Goal: Task Accomplishment & Management: Manage account settings

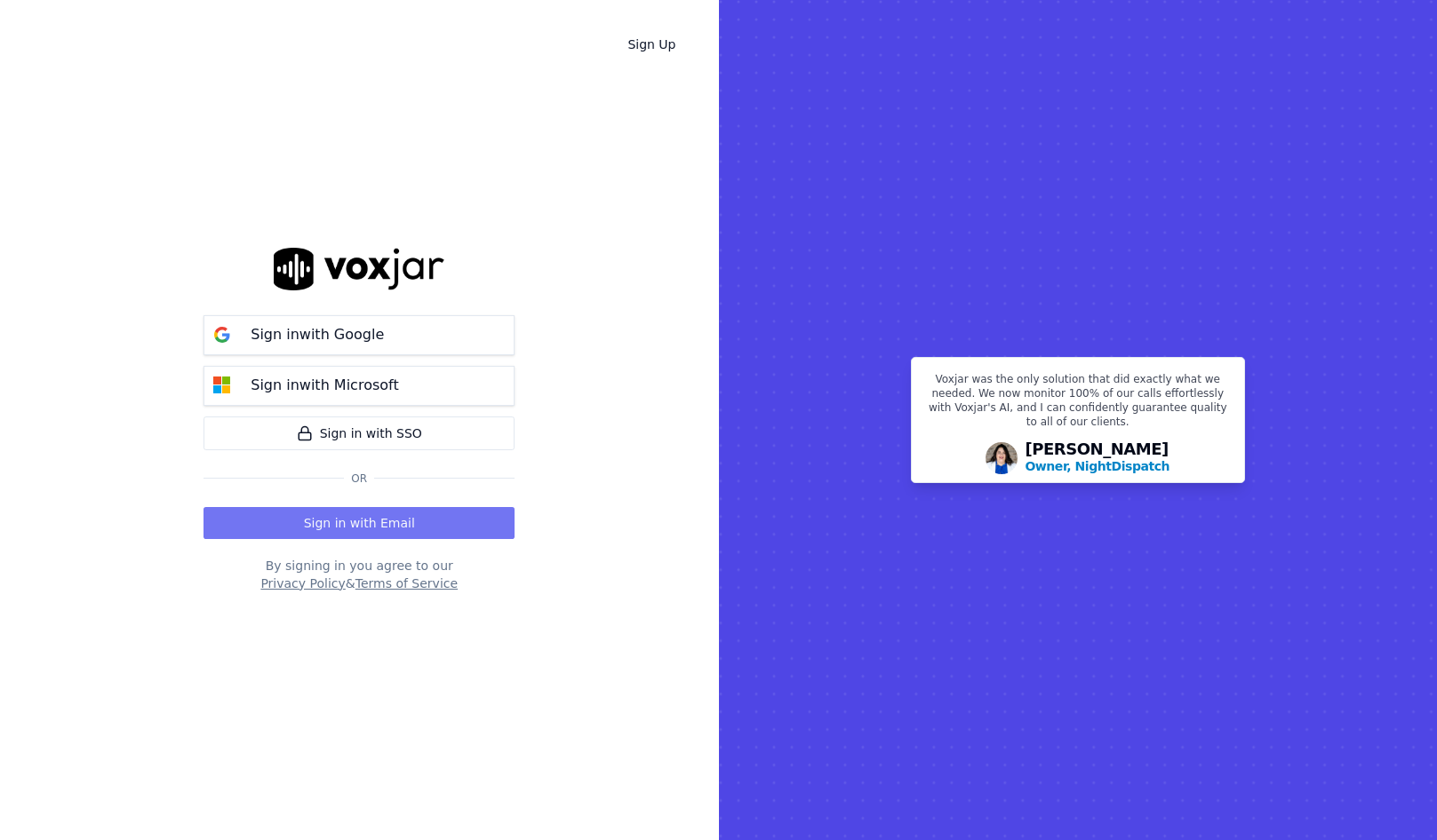
click at [353, 517] on button "Sign in with Email" at bounding box center [358, 523] width 311 height 32
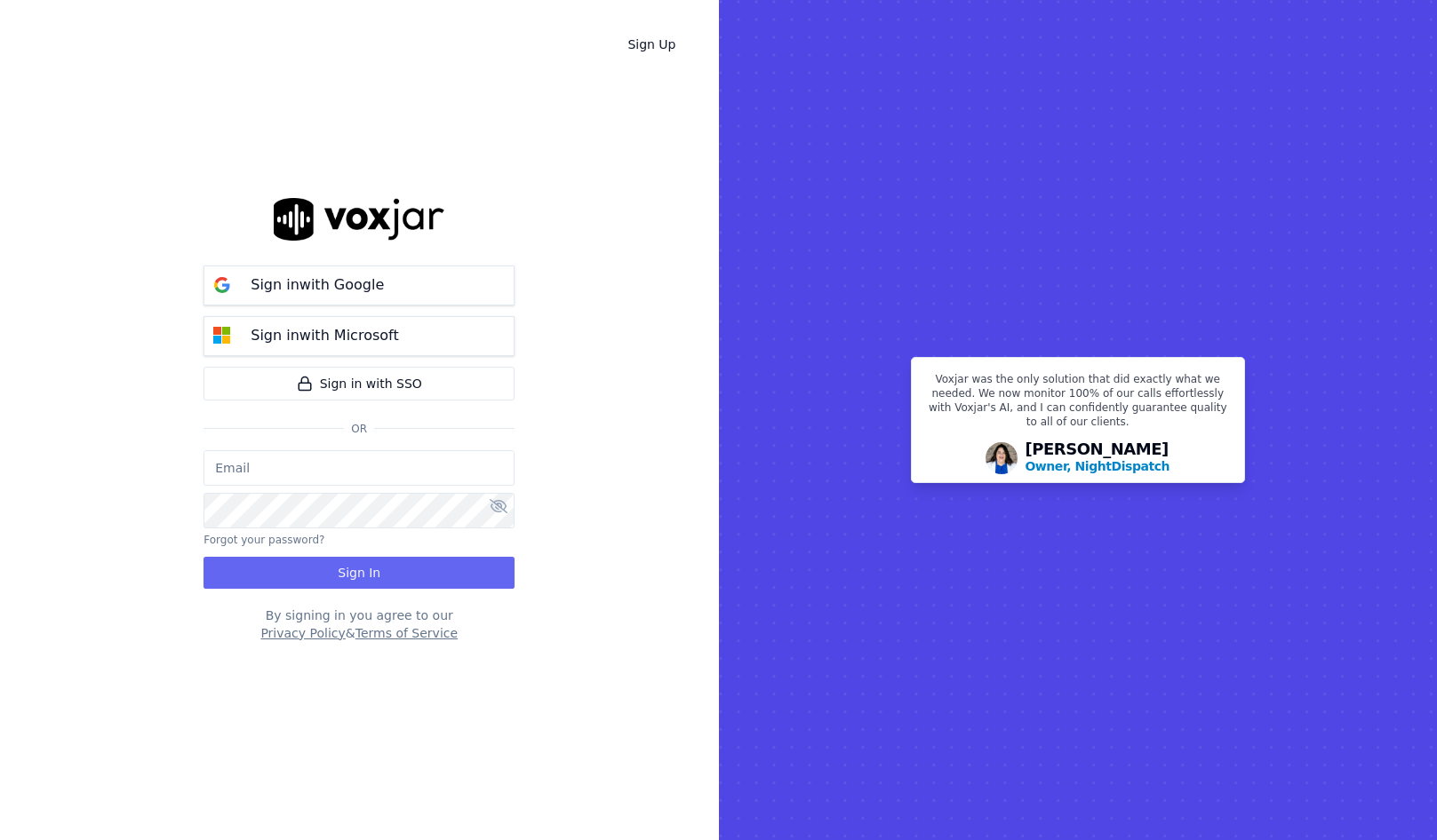
type input "salvarez@asilpc.com"
click at [368, 574] on button "Sign In" at bounding box center [358, 573] width 311 height 32
